Goal: Transaction & Acquisition: Purchase product/service

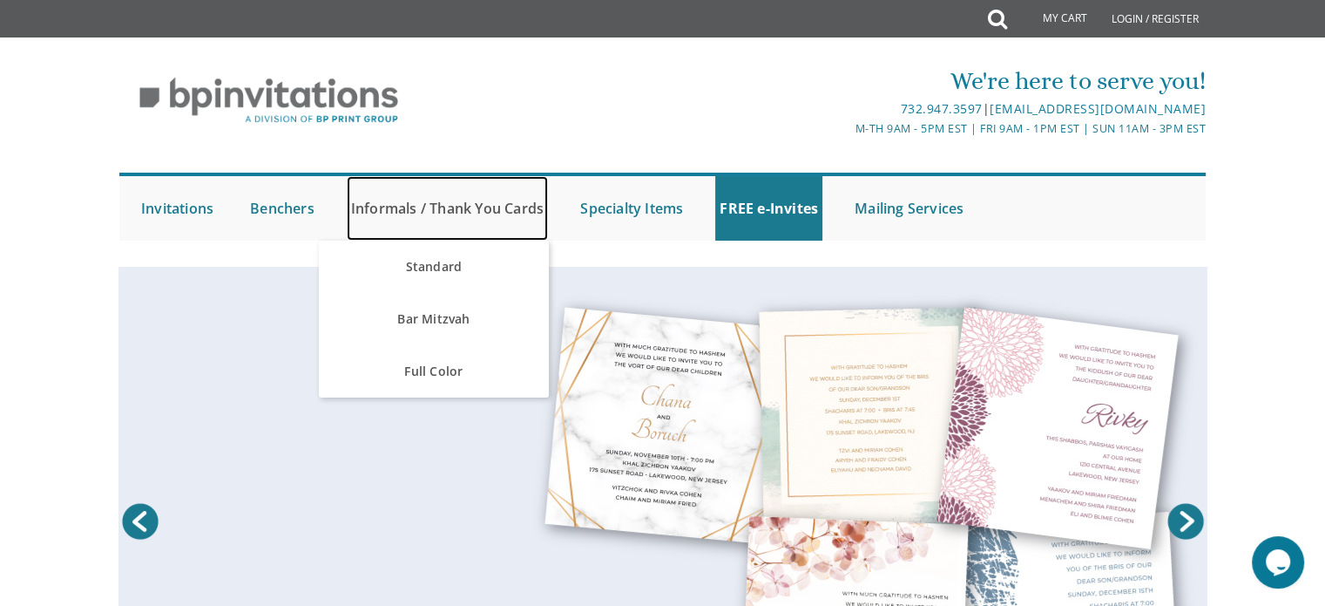
click at [427, 210] on link "Informals / Thank You Cards" at bounding box center [447, 208] width 201 height 64
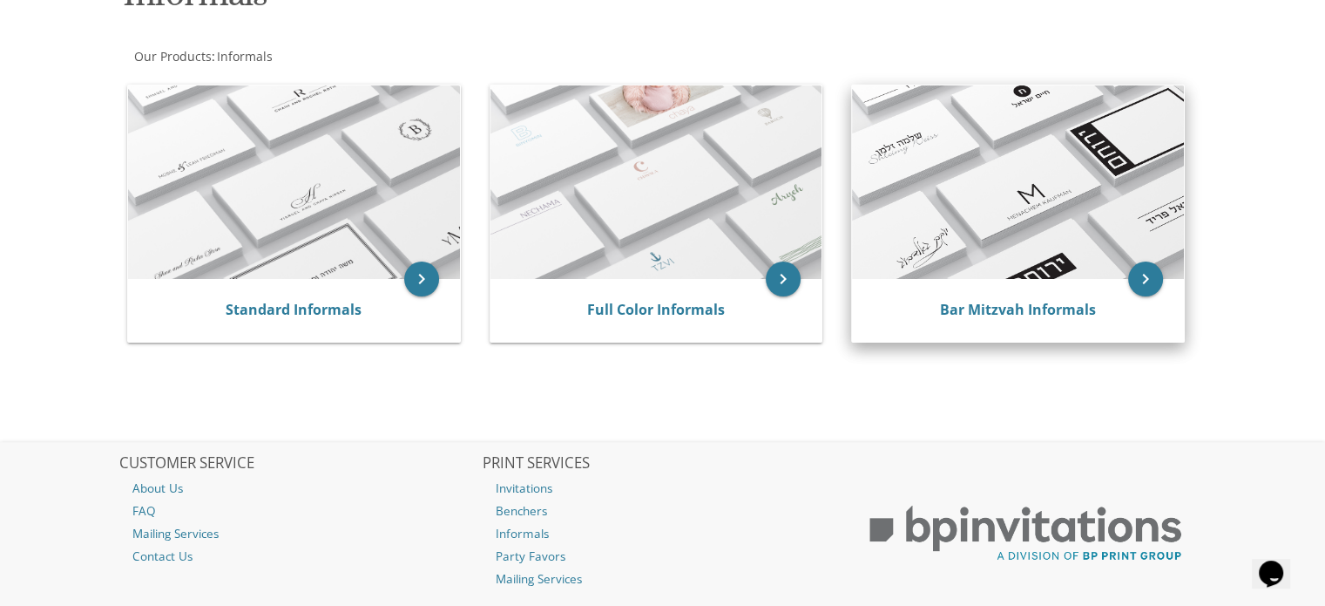
scroll to position [313, 0]
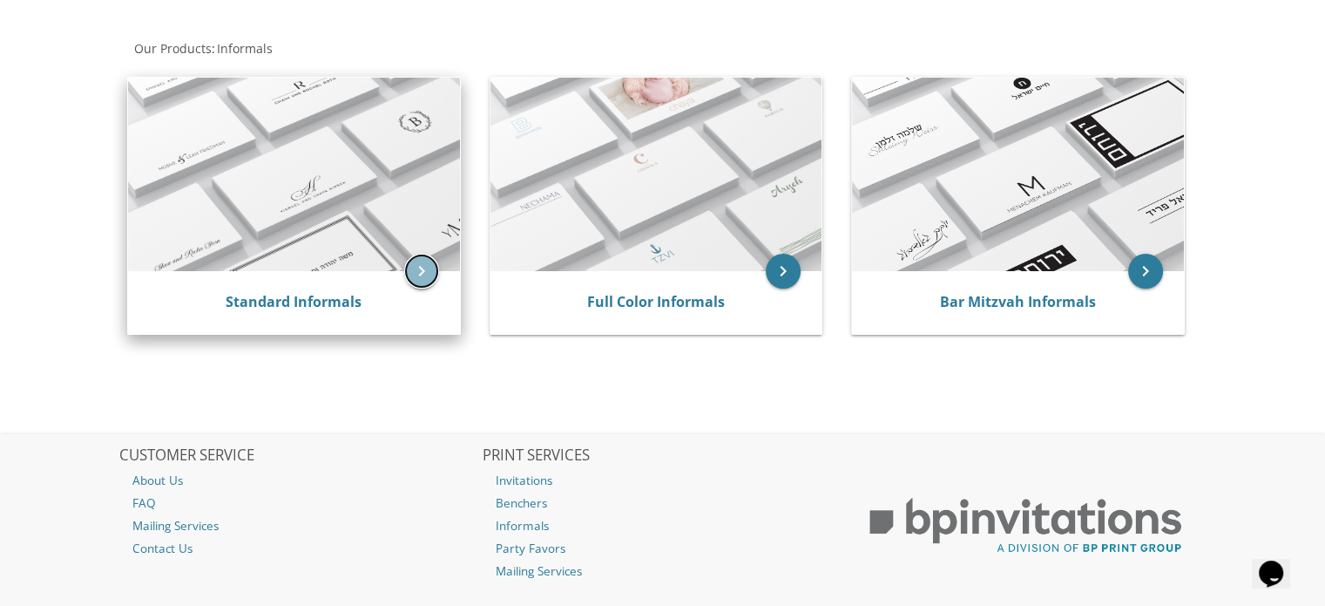
click at [414, 261] on icon "keyboard_arrow_right" at bounding box center [421, 271] width 35 height 35
click at [425, 265] on icon "keyboard_arrow_right" at bounding box center [421, 271] width 35 height 35
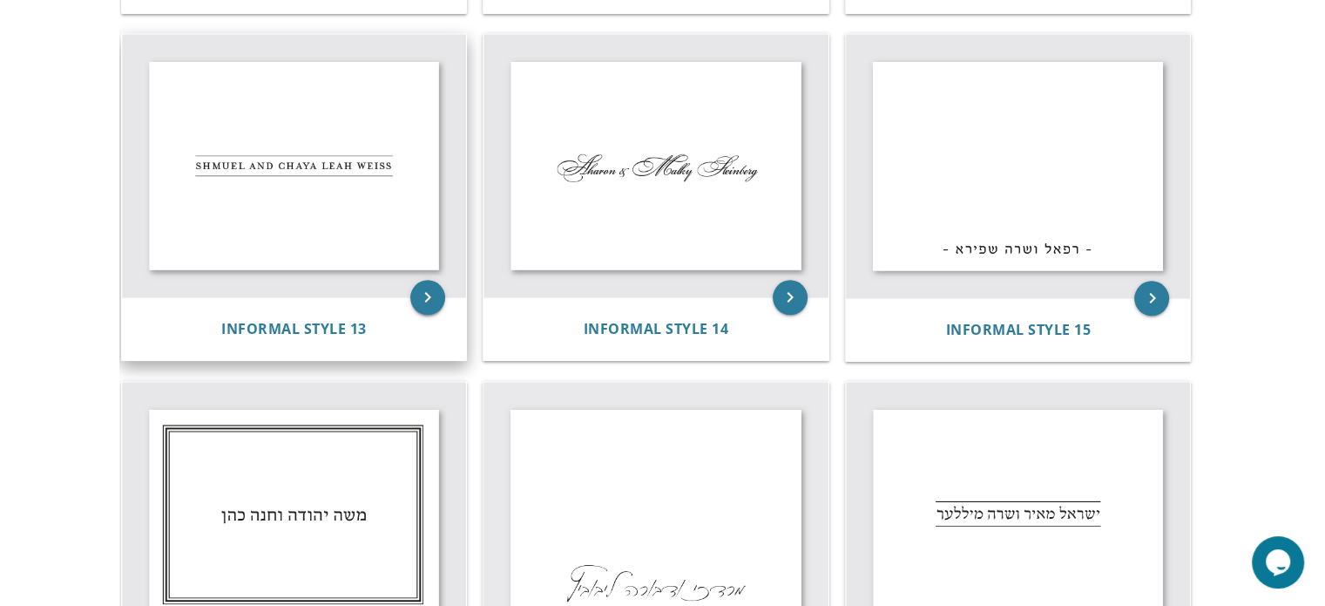
scroll to position [1752, 0]
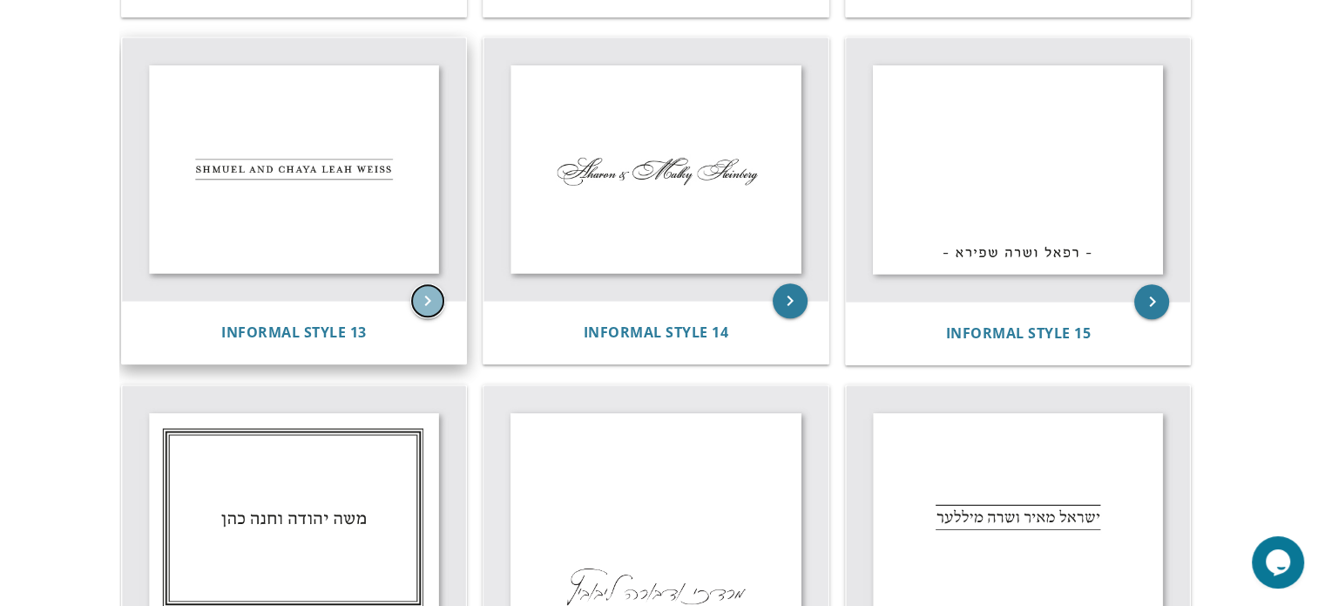
click at [427, 288] on icon "keyboard_arrow_right" at bounding box center [427, 300] width 35 height 35
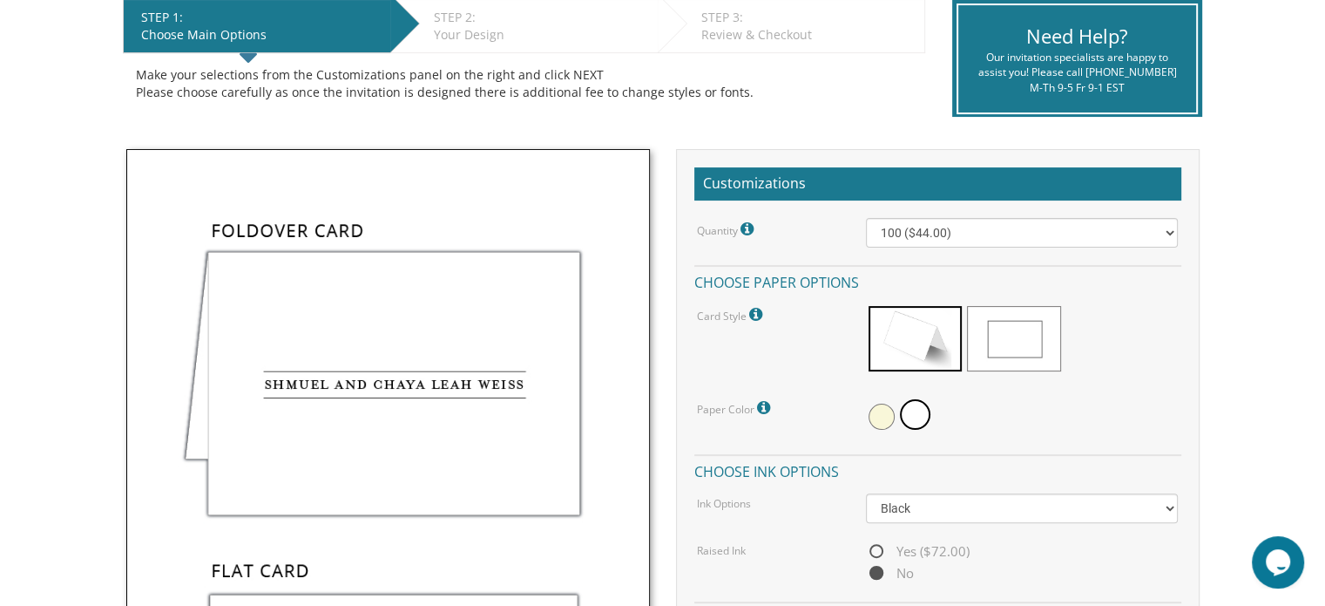
scroll to position [374, 0]
